Goal: Transaction & Acquisition: Purchase product/service

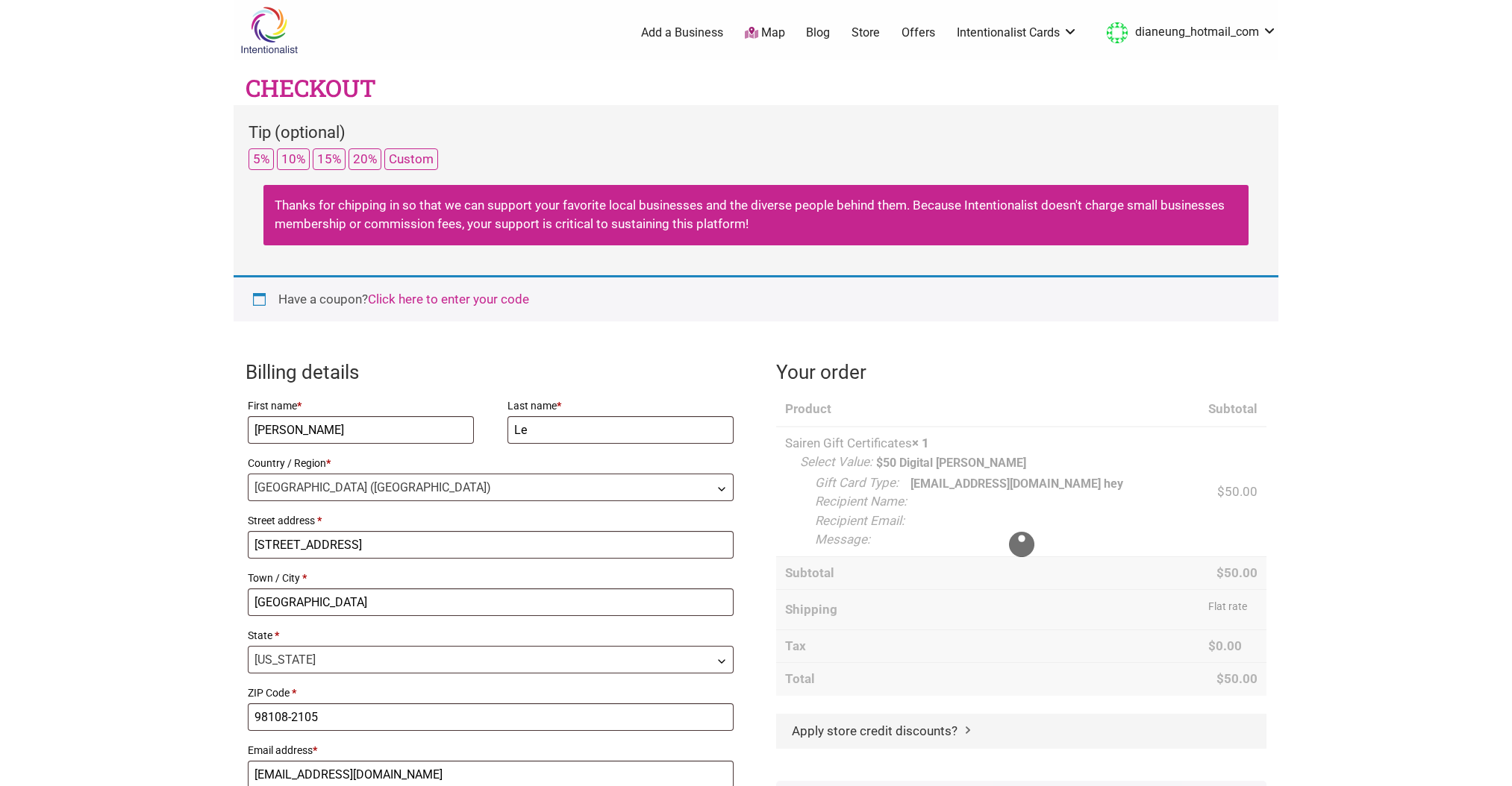
select select "WA"
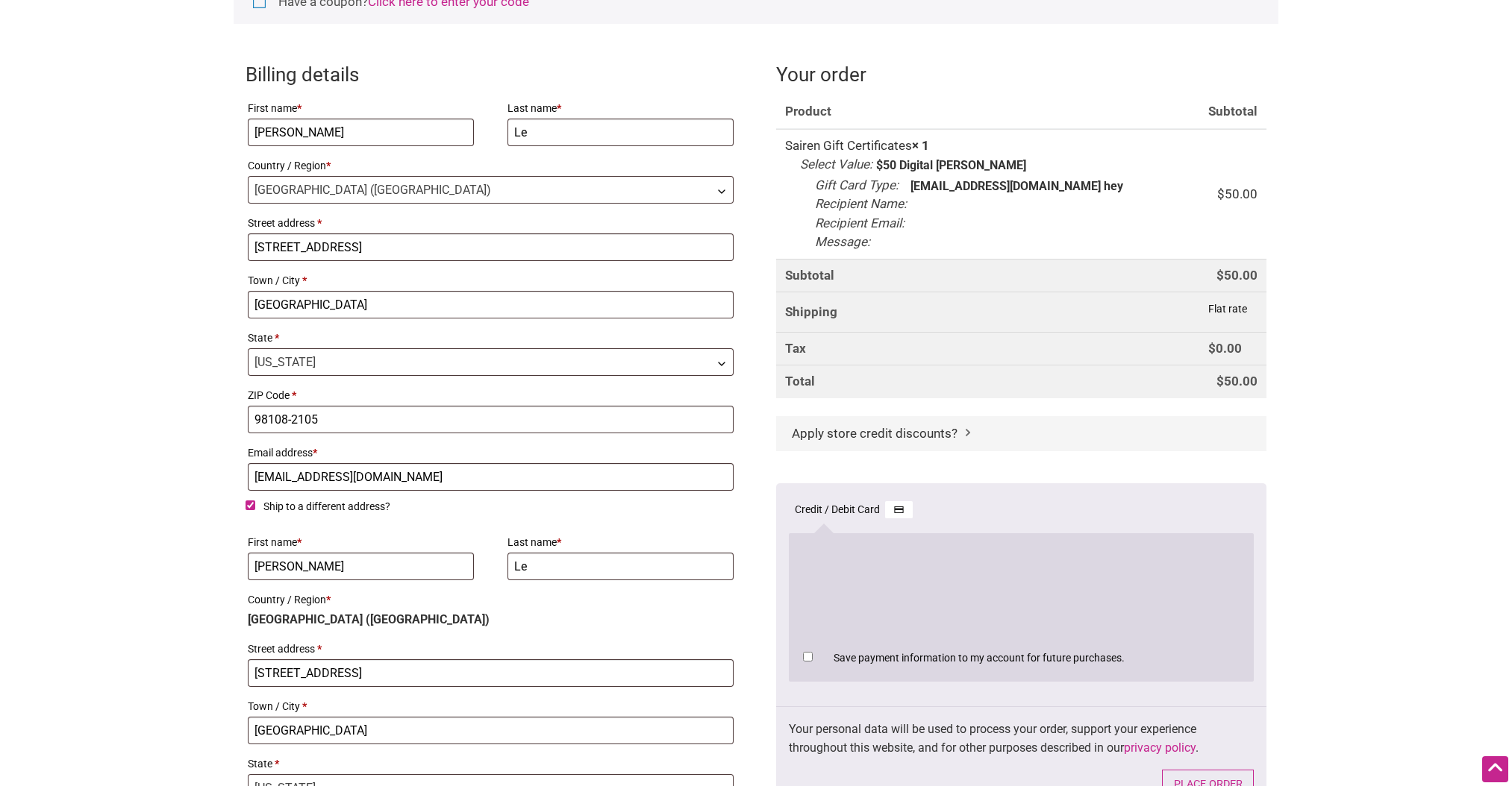
scroll to position [297, 0]
click at [901, 436] on span "Apply store credit discounts?" at bounding box center [874, 433] width 165 height 15
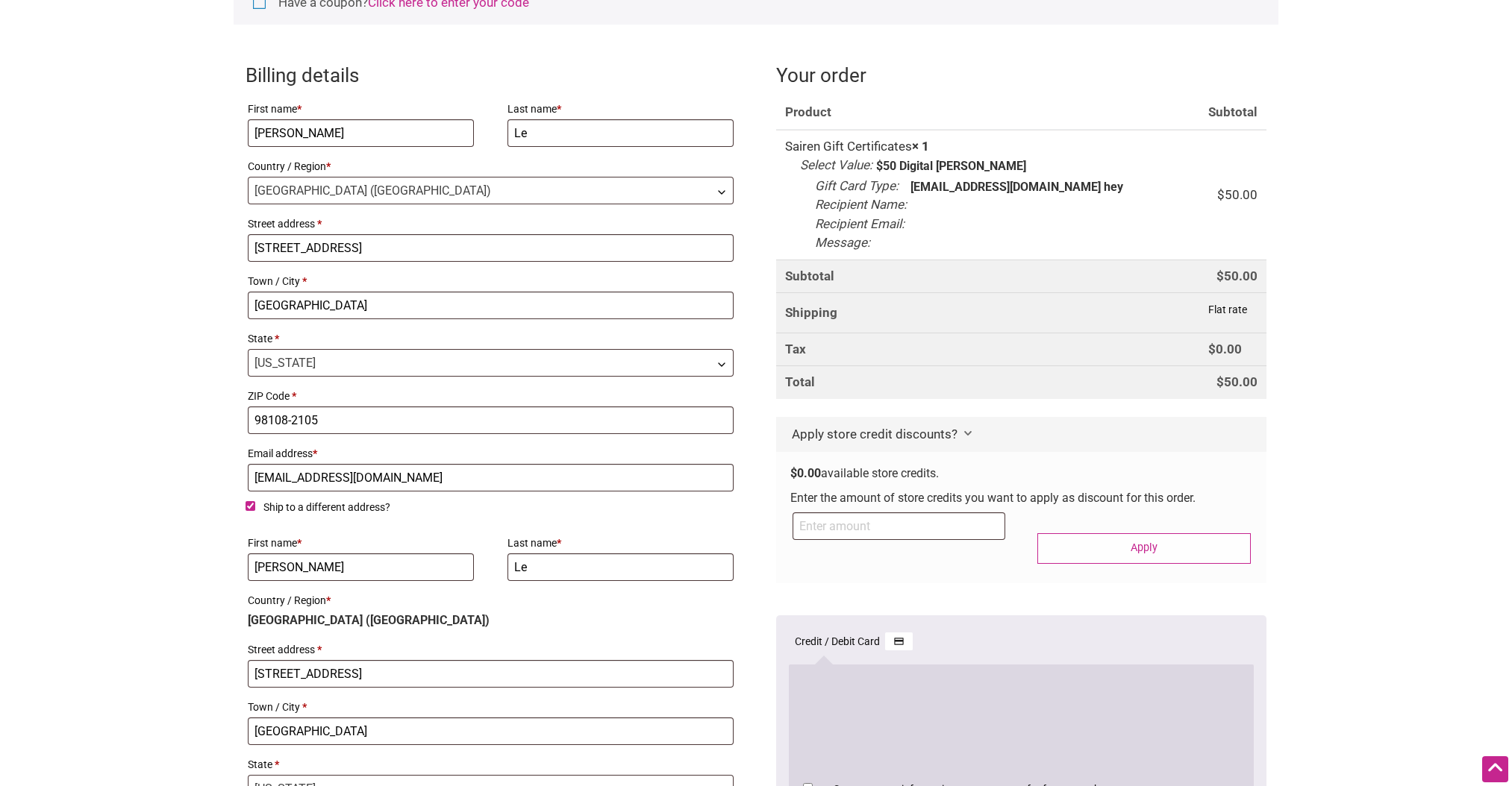
click at [966, 437] on span "Checkout" at bounding box center [968, 432] width 8 height 15
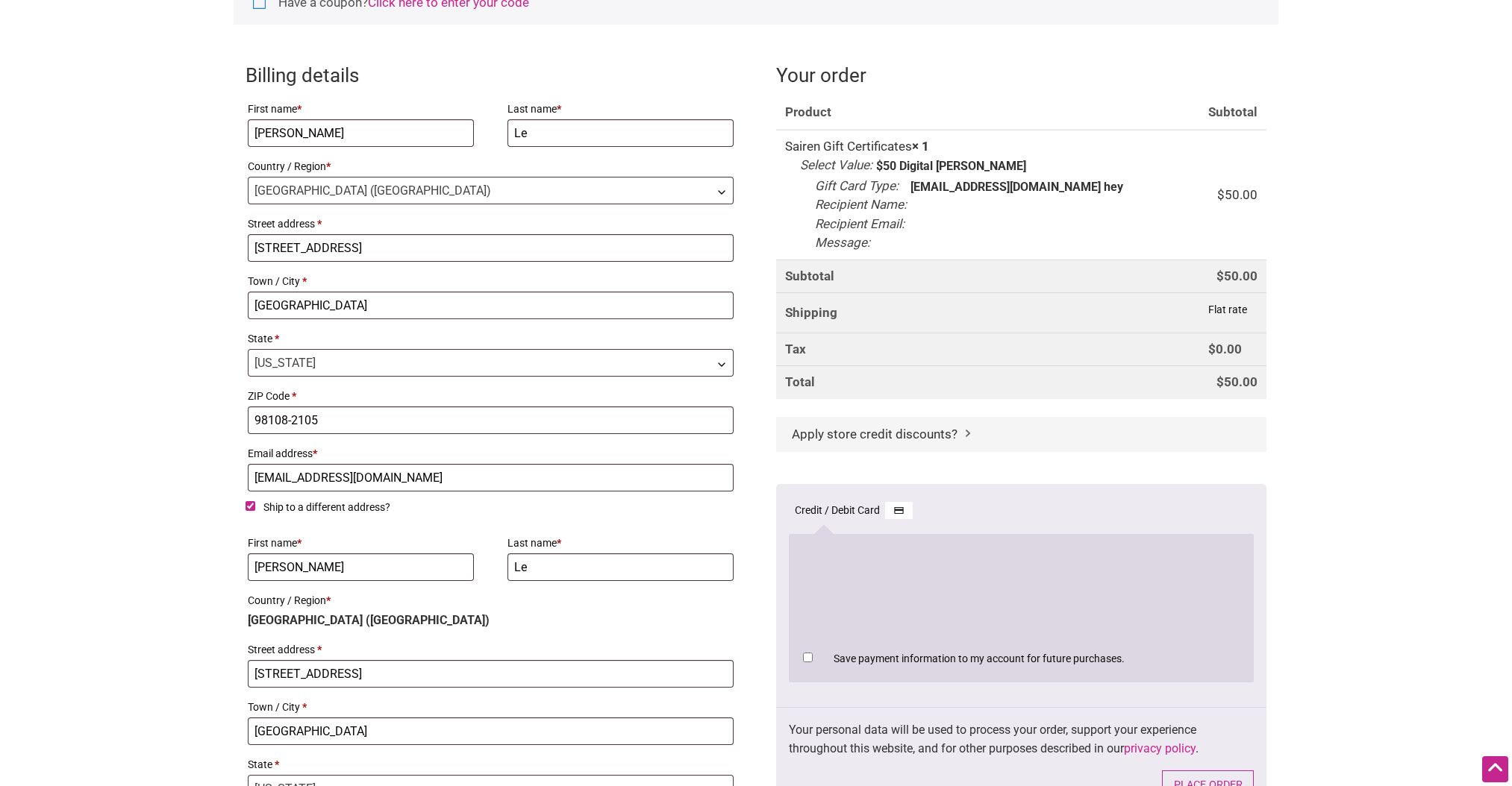
click at [966, 437] on span "Checkout" at bounding box center [968, 432] width 8 height 15
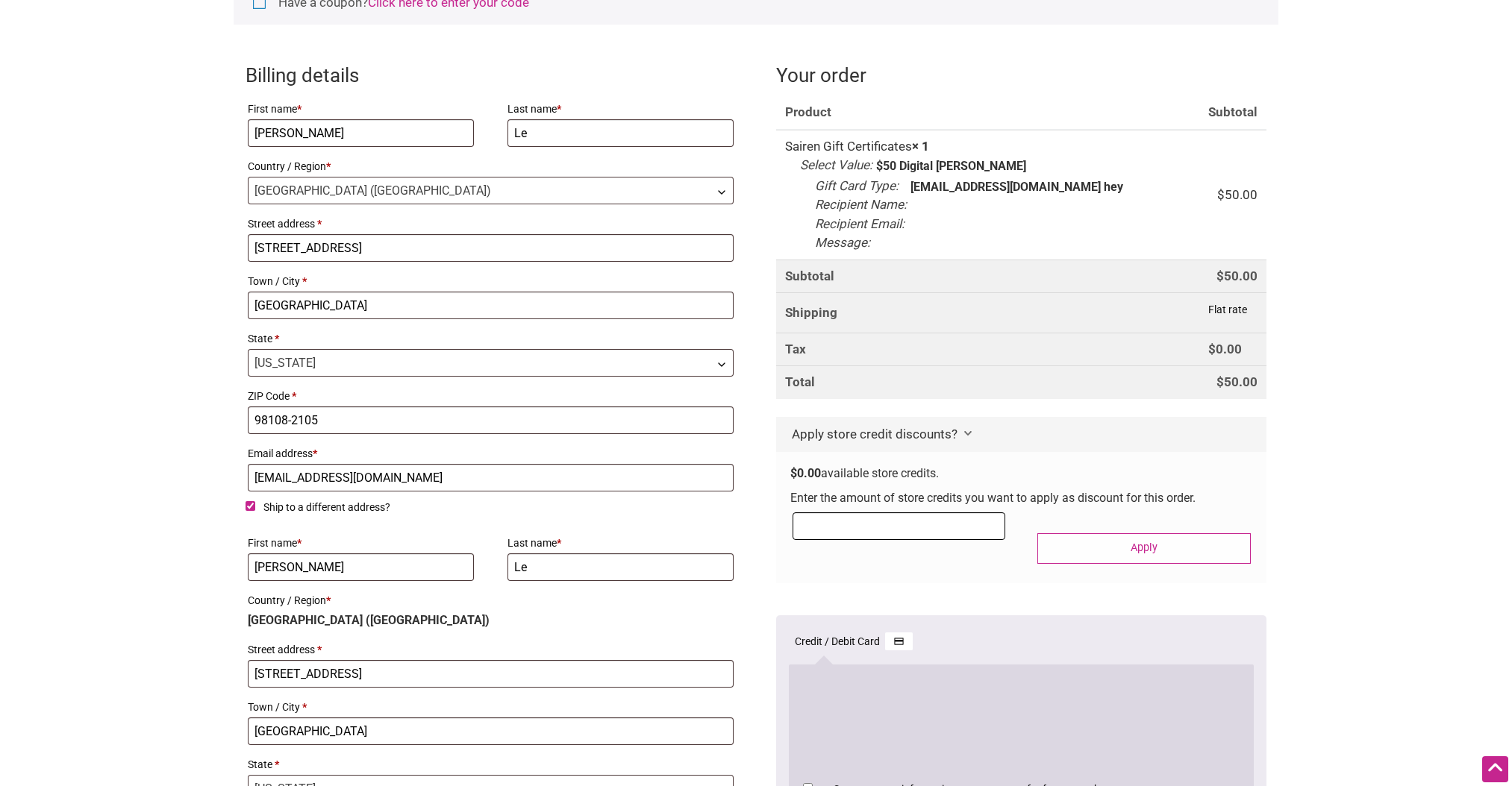
click at [851, 536] on input "Checkout" at bounding box center [899, 527] width 213 height 28
type input "50.00"
click at [1144, 543] on button "Apply" at bounding box center [1144, 548] width 213 height 30
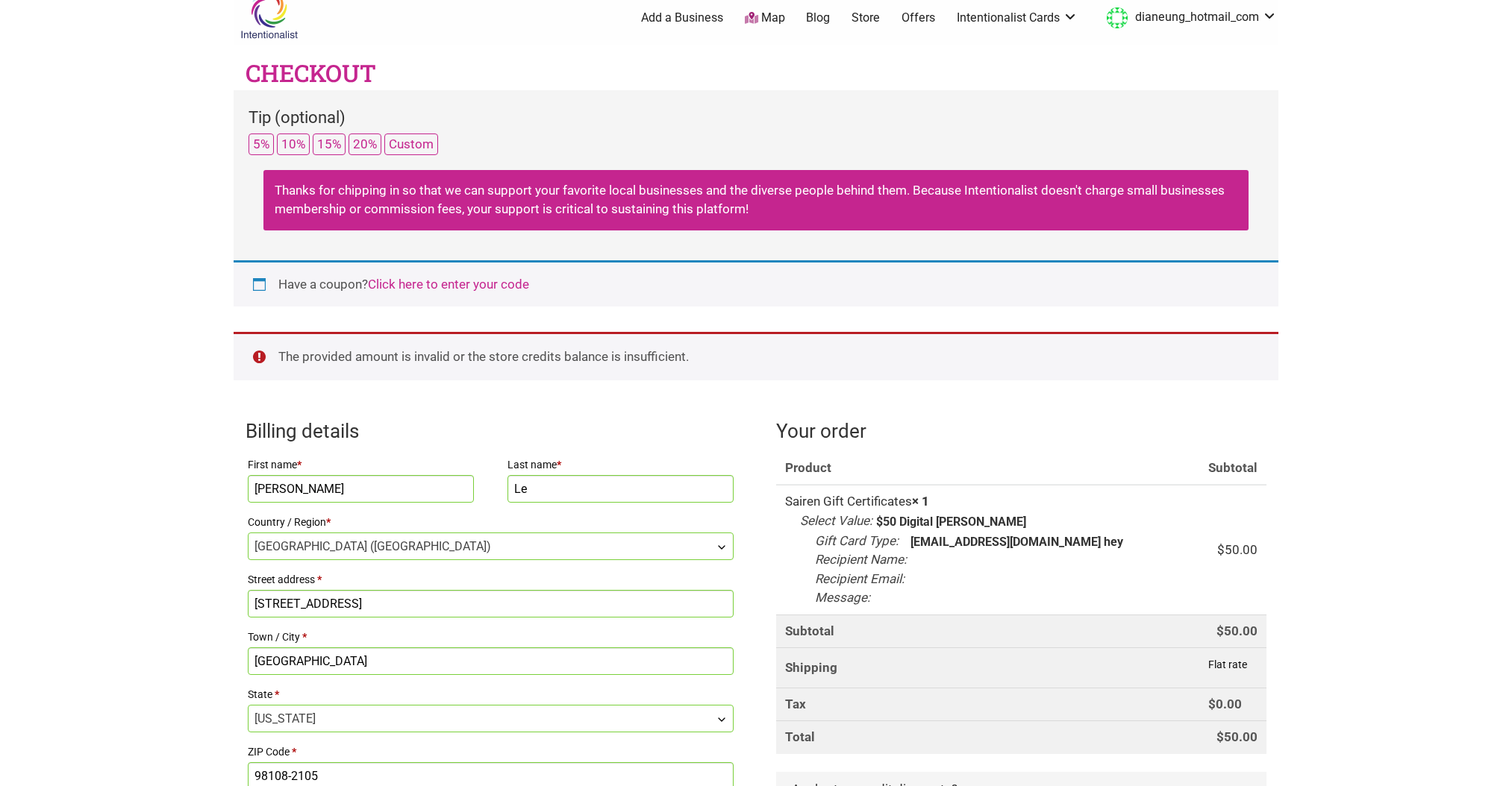
scroll to position [0, 0]
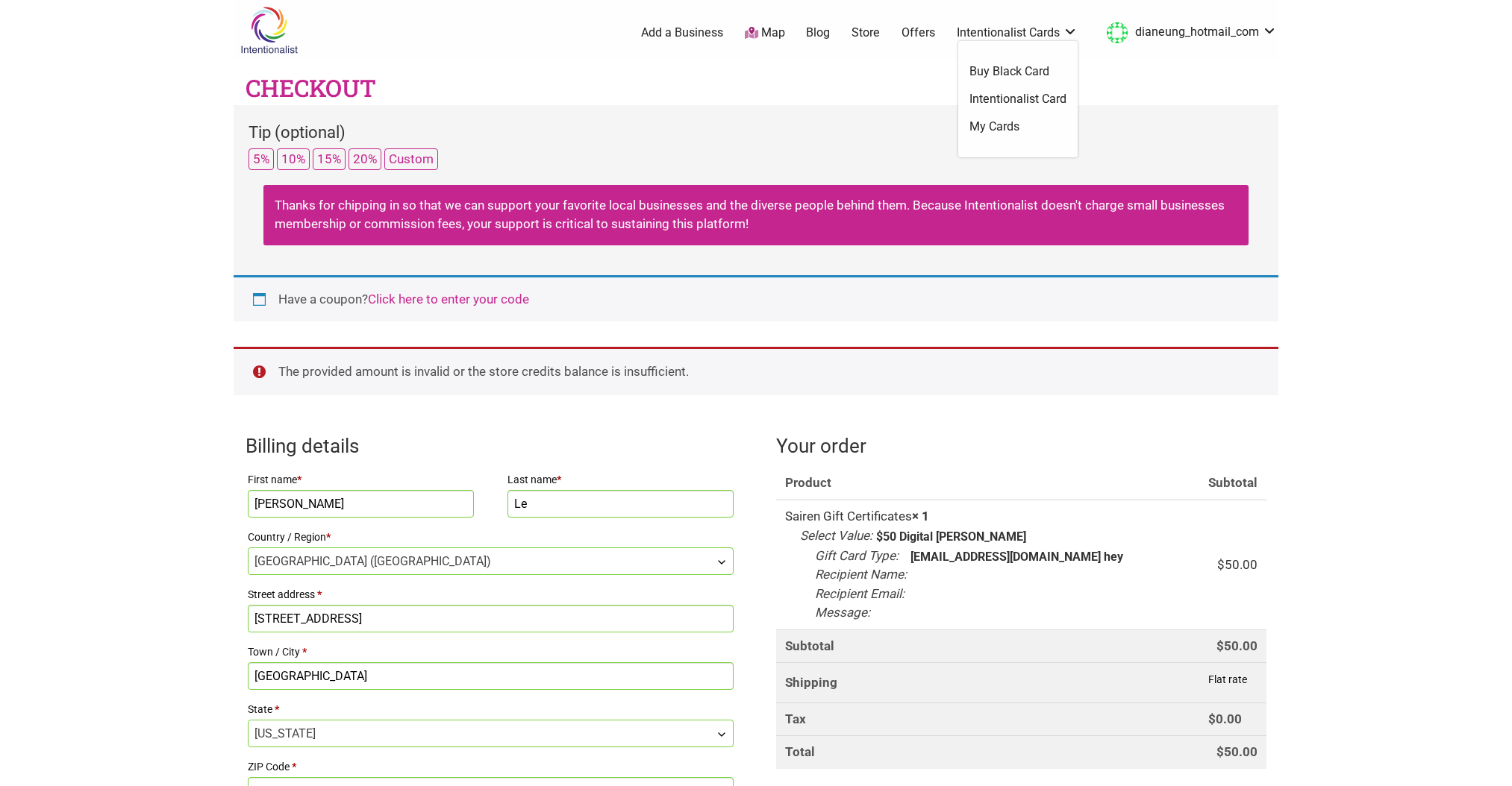
click at [997, 124] on link "My Cards" at bounding box center [1017, 126] width 97 height 17
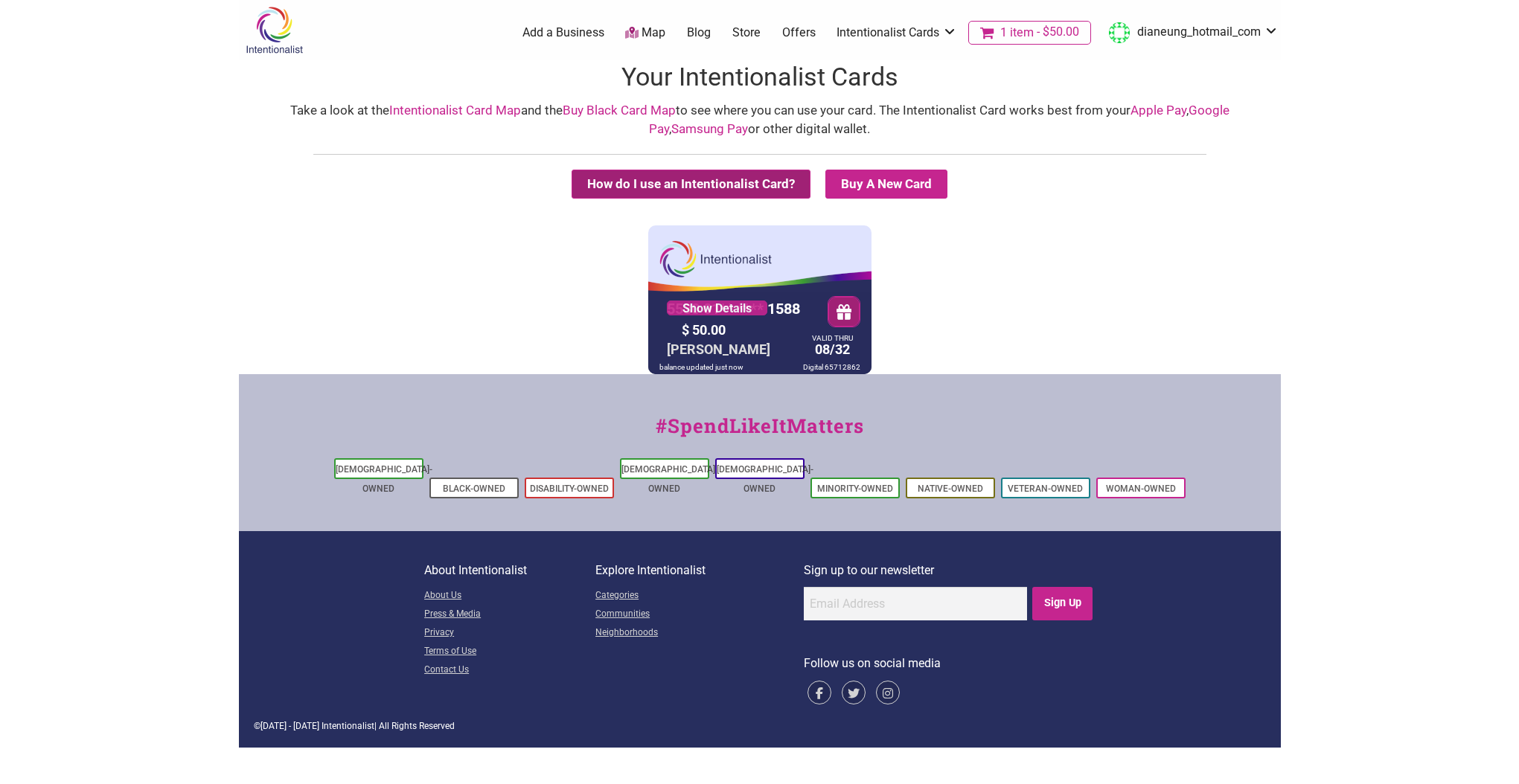
click at [678, 187] on button "How do I use an Intentionalist Card?" at bounding box center [690, 183] width 239 height 29
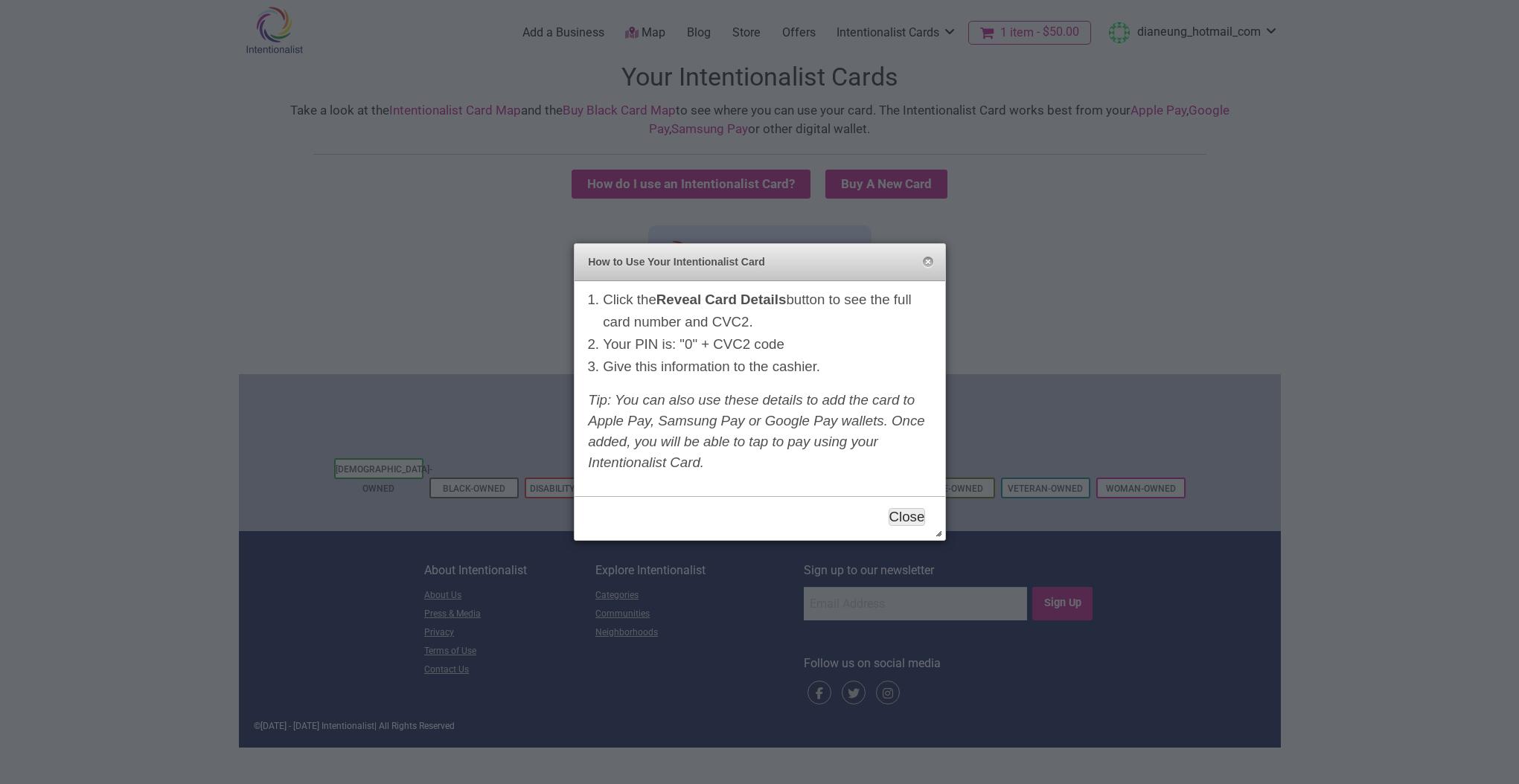
click at [902, 517] on button "Close" at bounding box center [907, 517] width 37 height 18
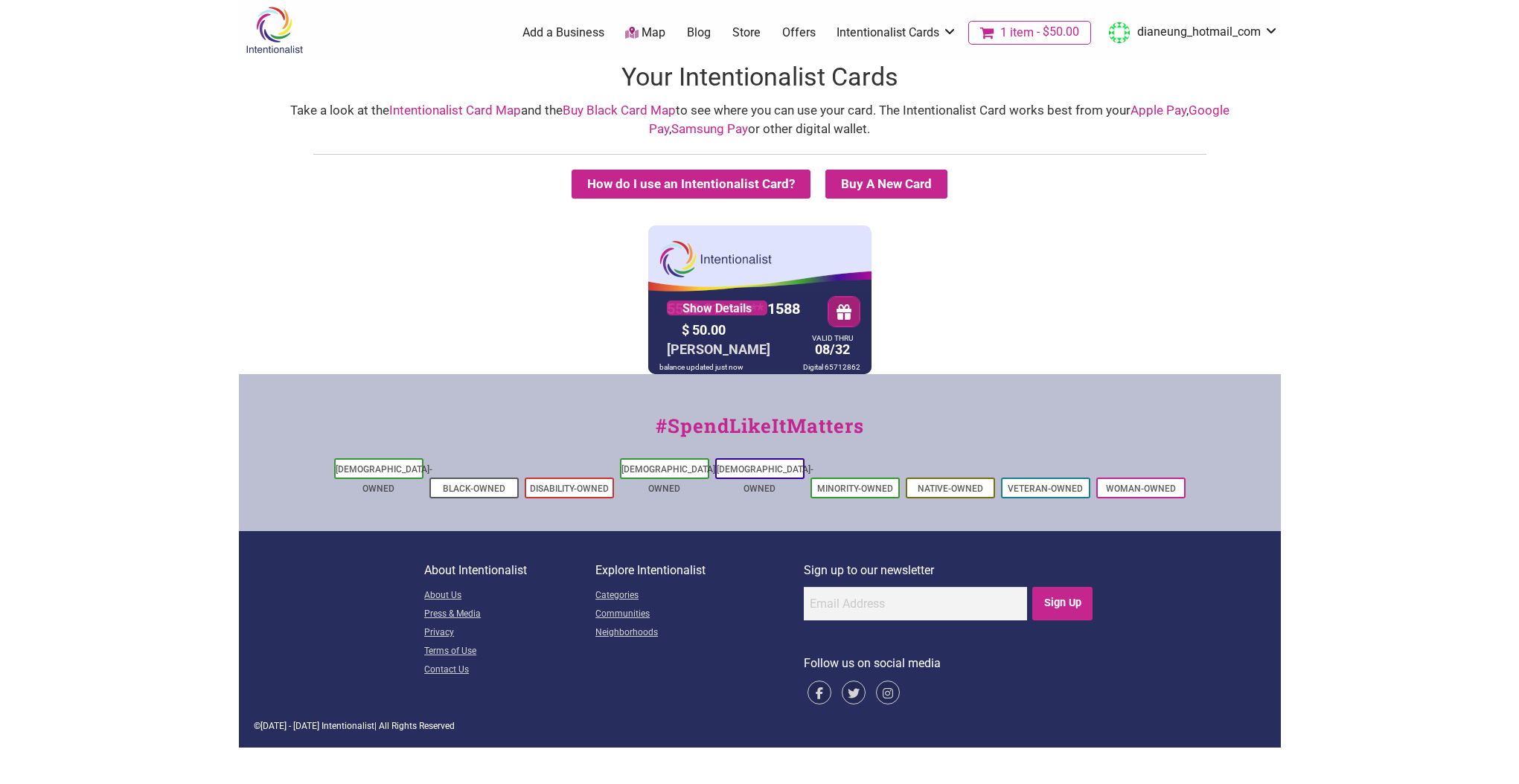
click at [1036, 29] on span "$50.00" at bounding box center [1056, 32] width 45 height 12
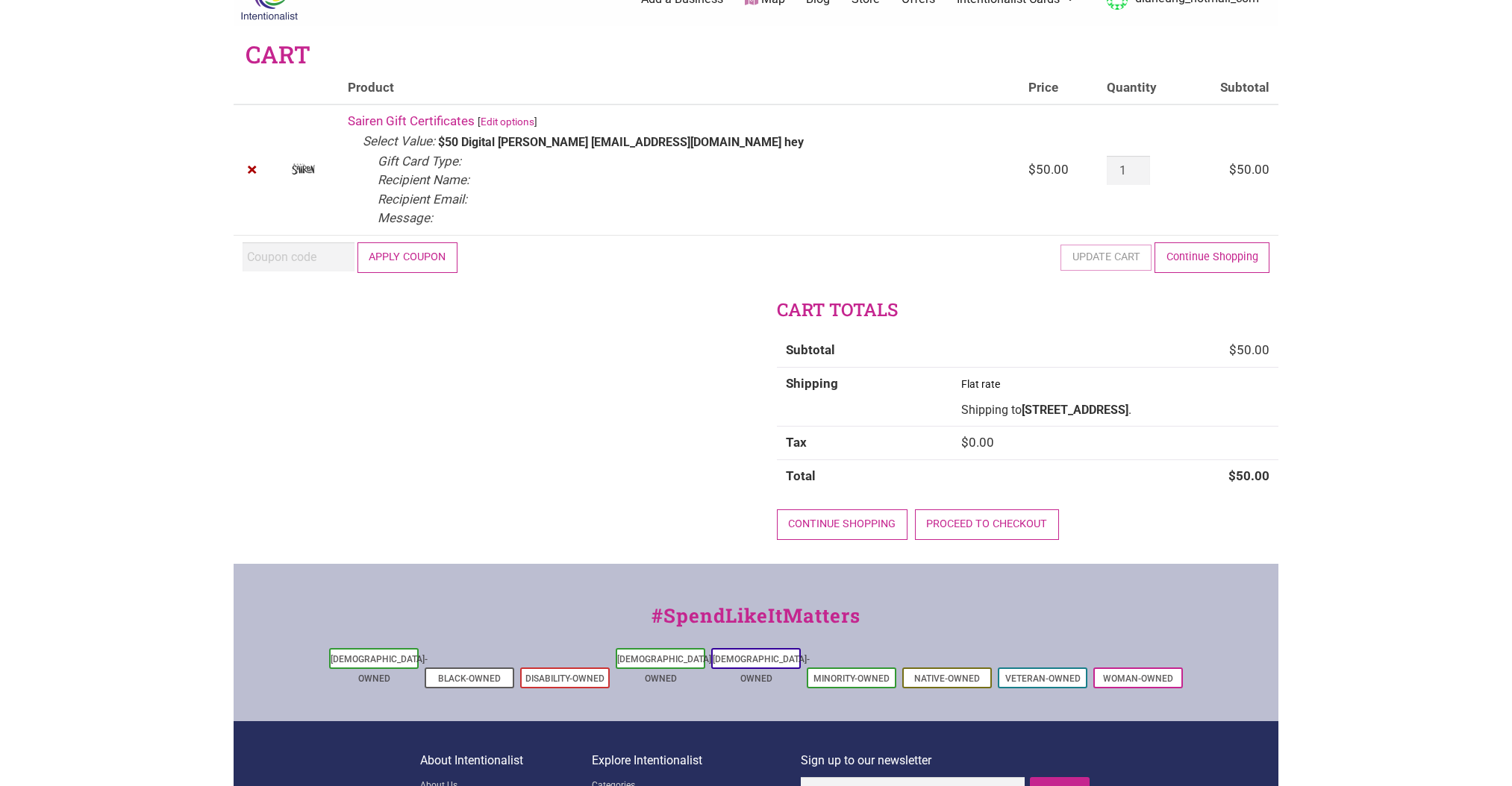
scroll to position [166, 0]
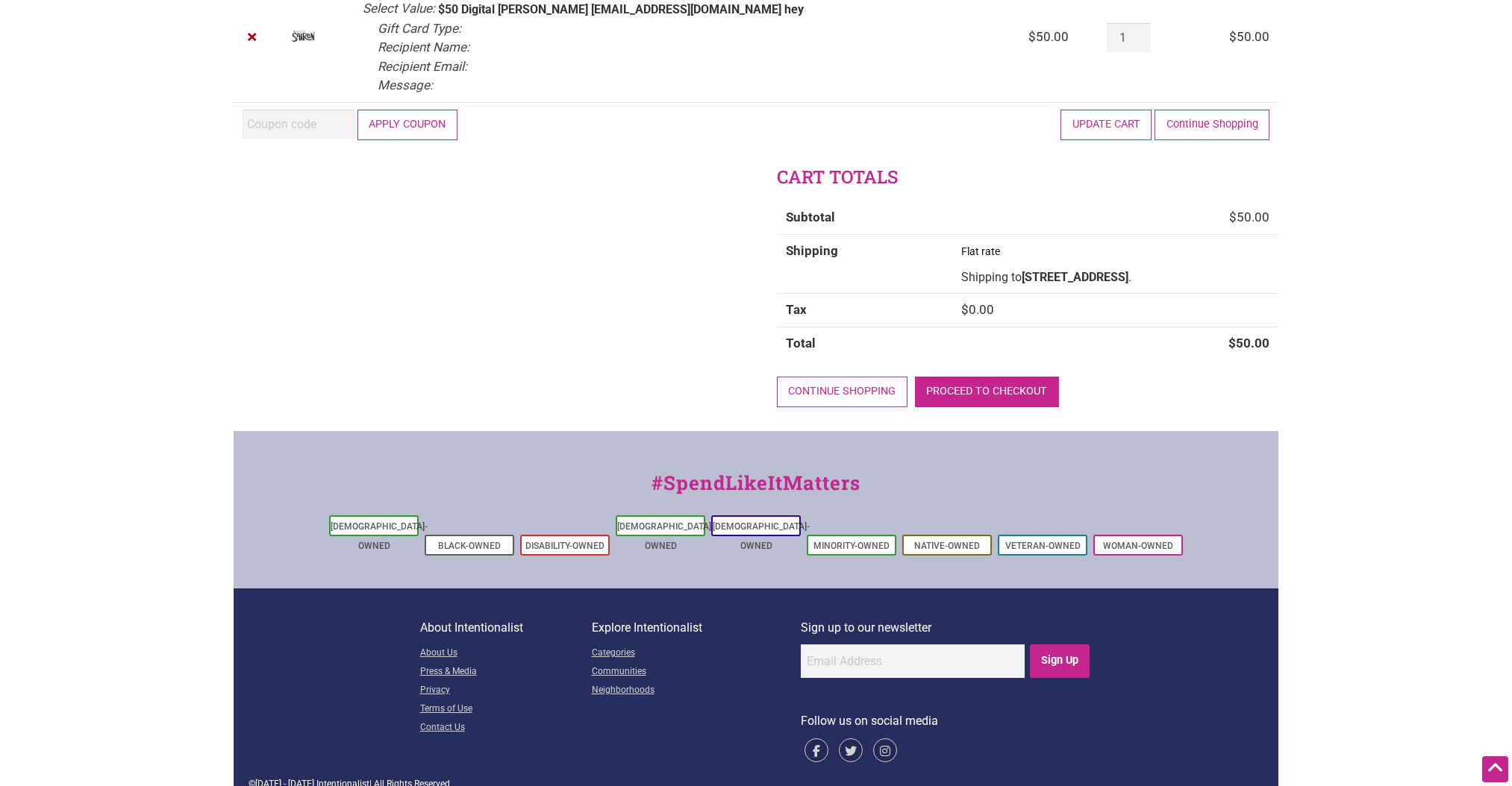
click at [978, 381] on link "Proceed to checkout" at bounding box center [986, 392] width 144 height 30
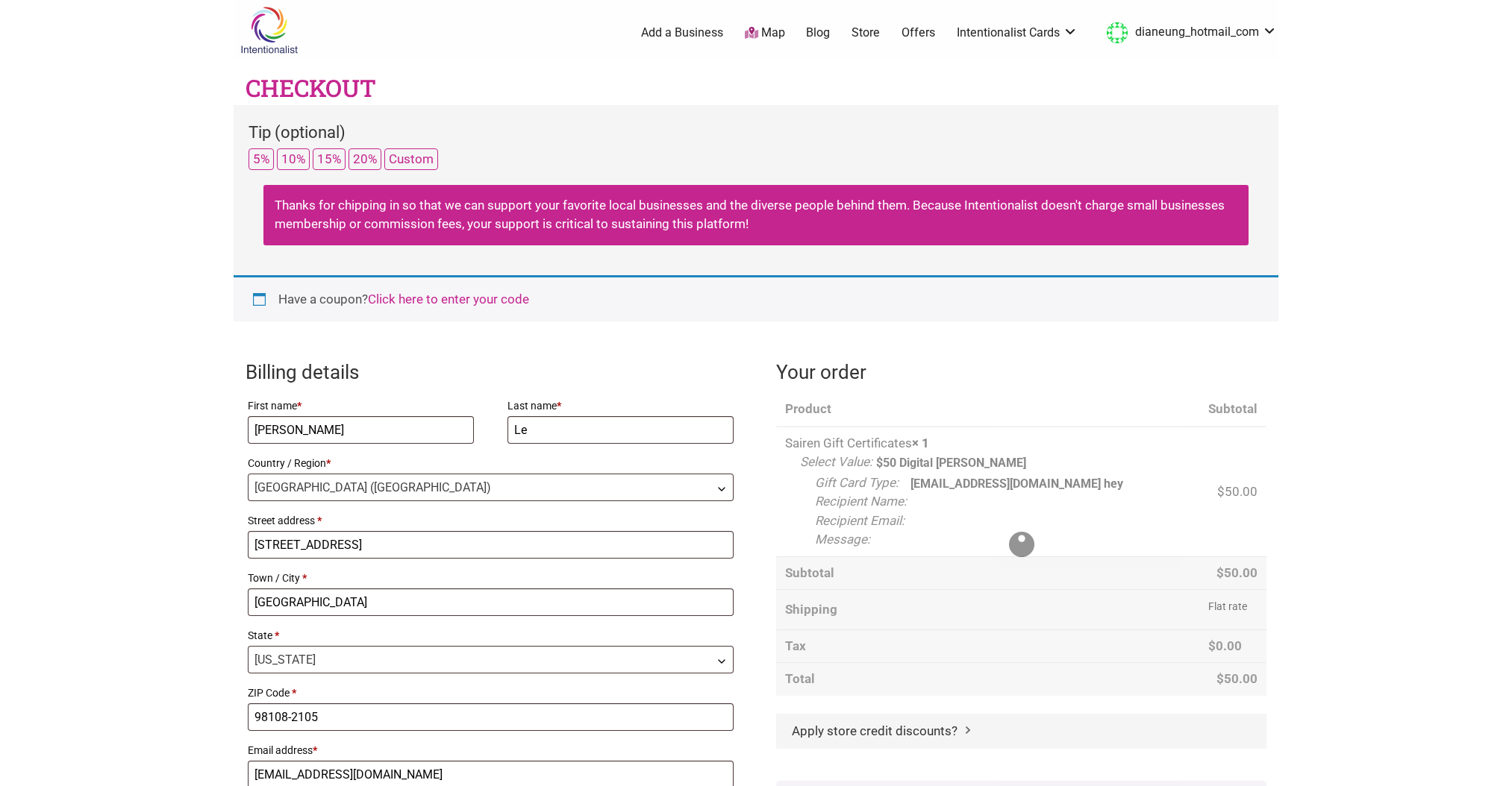
select select "WA"
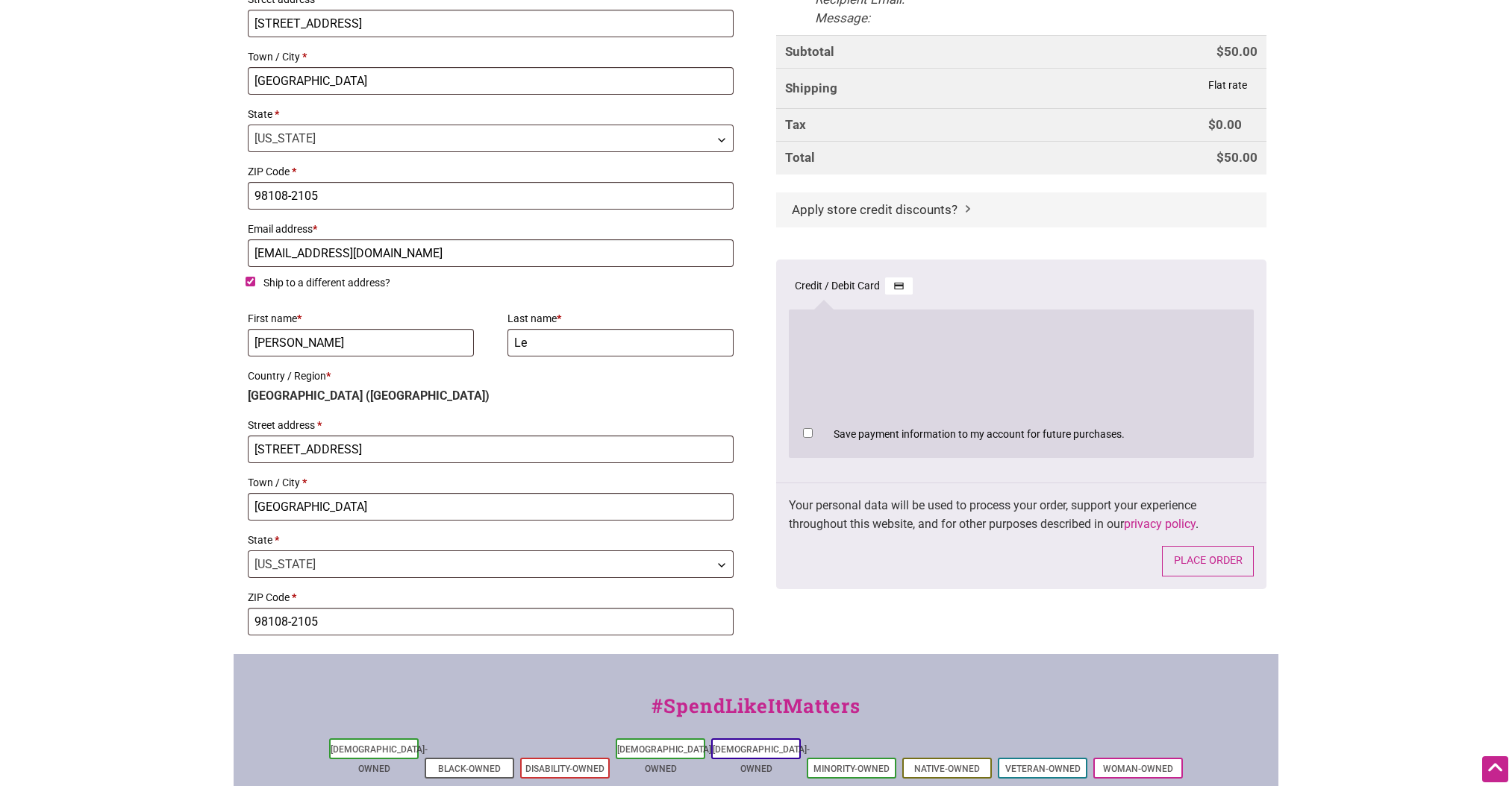
scroll to position [522, 0]
click at [247, 279] on input "Ship to a different address?" at bounding box center [250, 280] width 10 height 10
checkbox input "false"
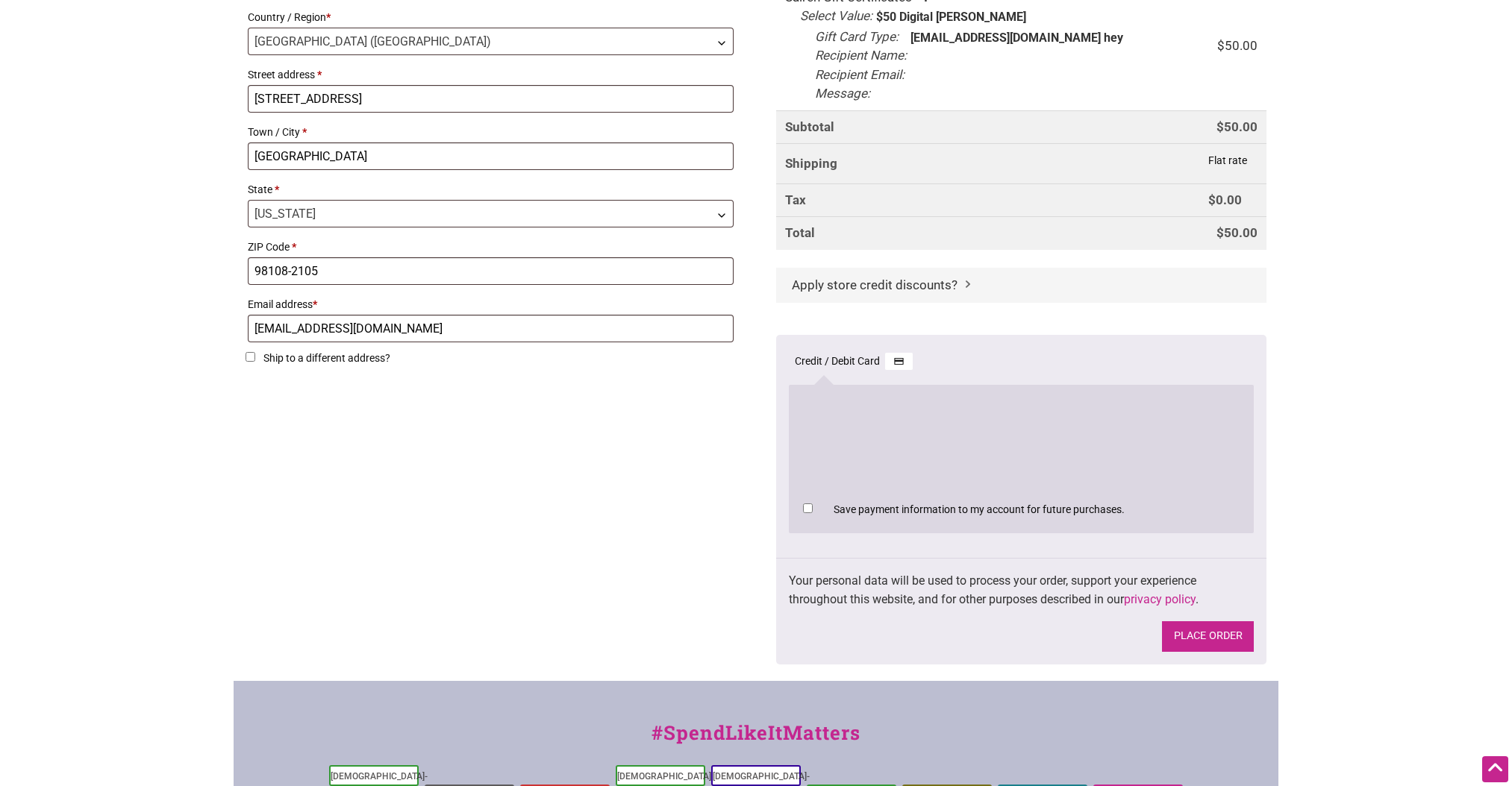
scroll to position [447, 0]
click at [1195, 632] on button "Place order" at bounding box center [1207, 635] width 91 height 30
